Goal: Use online tool/utility: Utilize a website feature to perform a specific function

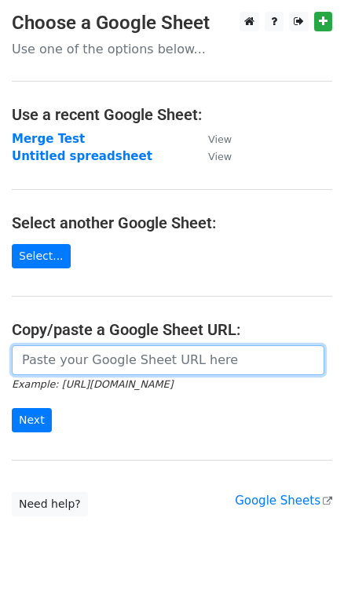
click at [104, 372] on input "url" at bounding box center [168, 360] width 313 height 30
paste input "https://docs.google.com/spreadsheets/d/10iTuGls1gHeCuw69yuG7fCODGCBSxIIVtMl-JC0…"
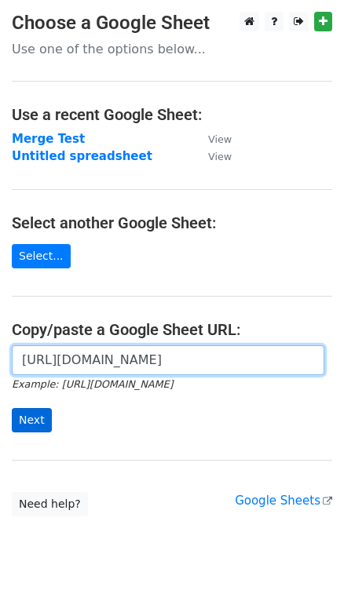
type input "https://docs.google.com/spreadsheets/d/10iTuGls1gHeCuw69yuG7fCODGCBSxIIVtMl-JC0…"
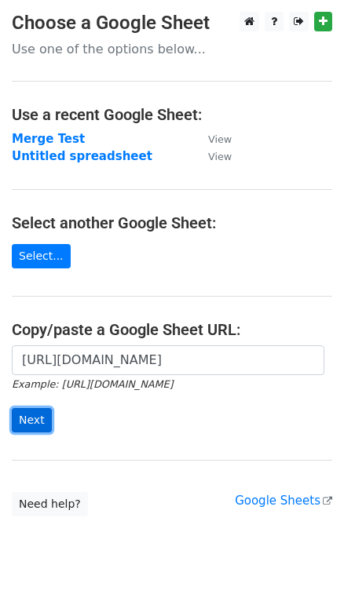
click at [33, 417] on input "Next" at bounding box center [32, 420] width 40 height 24
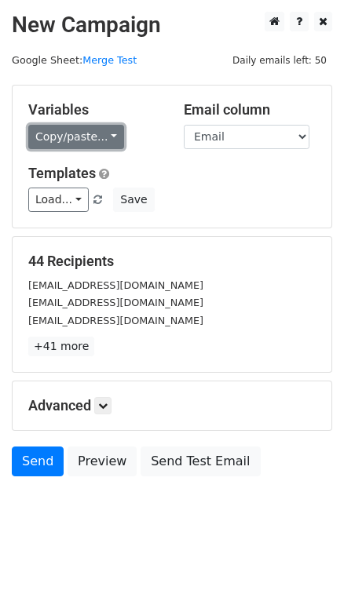
click at [77, 143] on link "Copy/paste..." at bounding box center [76, 137] width 96 height 24
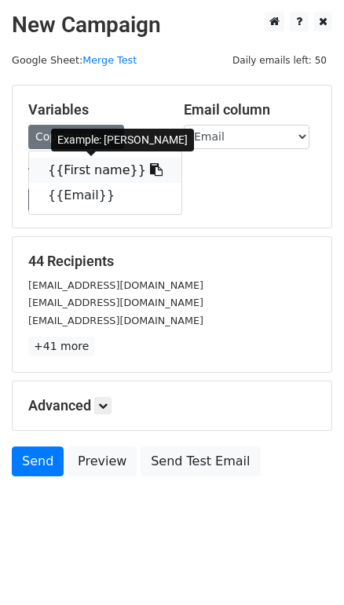
click at [93, 166] on link "{{First name}}" at bounding box center [105, 170] width 152 height 25
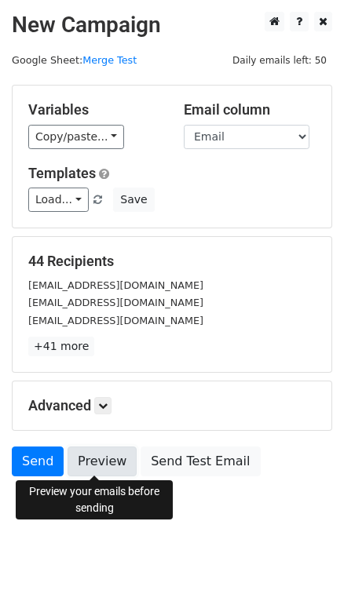
click at [93, 459] on link "Preview" at bounding box center [102, 462] width 69 height 30
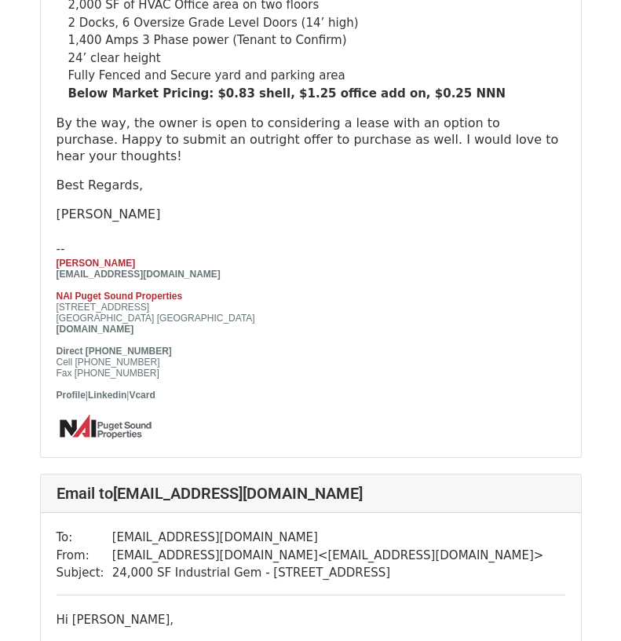
scroll to position [2277, 0]
